Goal: Use online tool/utility: Utilize a website feature to perform a specific function

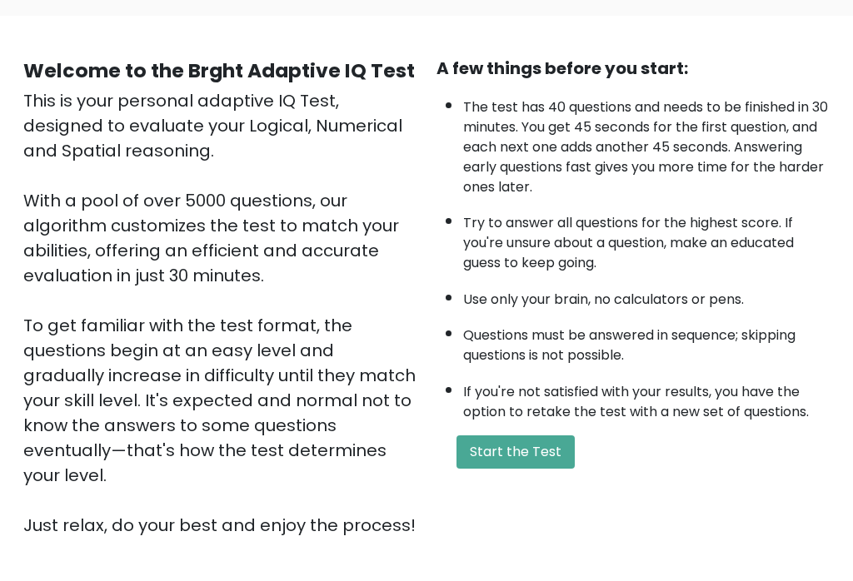
scroll to position [122, 0]
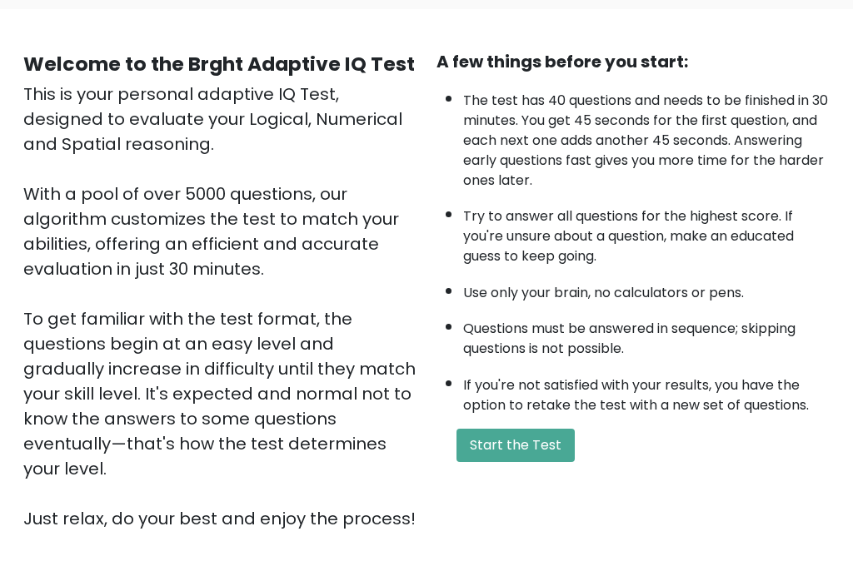
click at [541, 429] on button "Start the Test" at bounding box center [515, 445] width 118 height 33
